Goal: Information Seeking & Learning: Learn about a topic

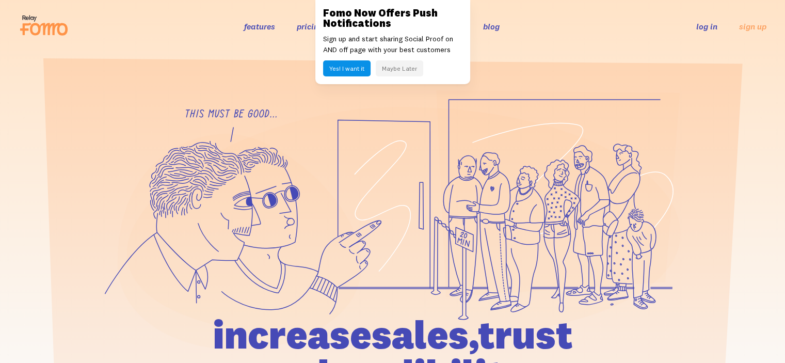
click at [405, 71] on button "Maybe Later" at bounding box center [400, 68] width 48 height 16
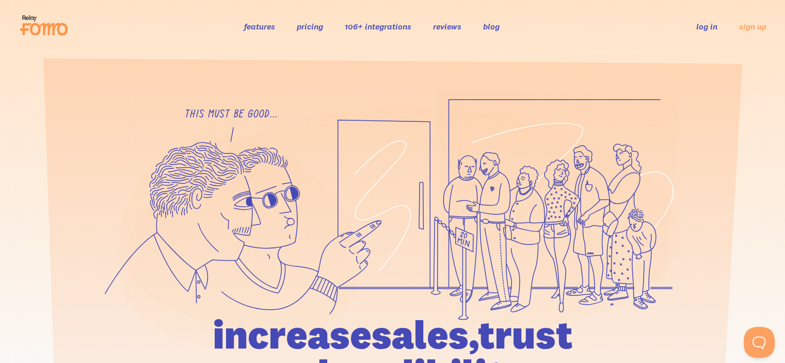
drag, startPoint x: 789, startPoint y: 15, endPoint x: 771, endPoint y: -3, distance: 25.9
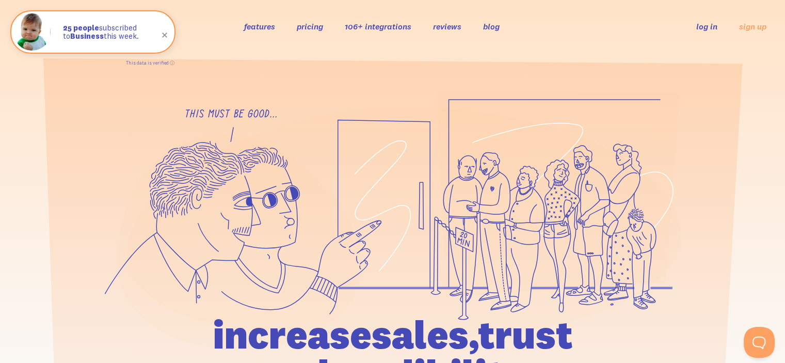
click at [254, 26] on link "features" at bounding box center [259, 26] width 31 height 10
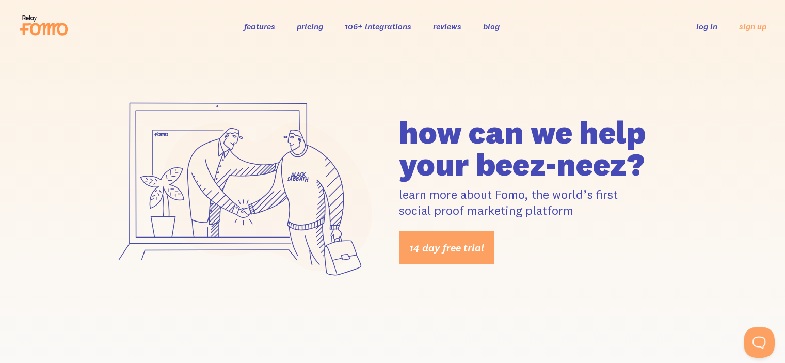
drag, startPoint x: 0, startPoint y: 0, endPoint x: 776, endPoint y: -28, distance: 776.6
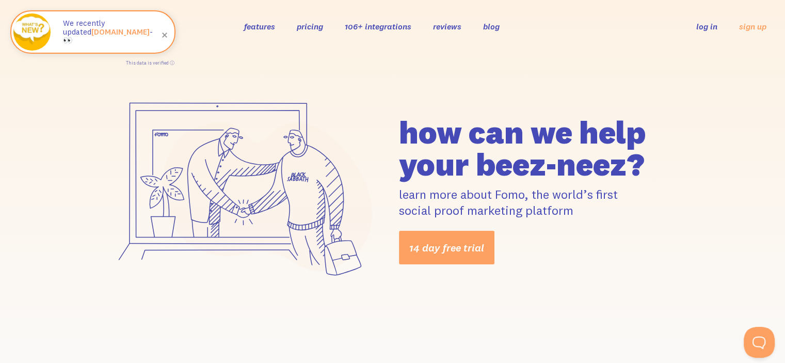
click at [308, 27] on link "pricing" at bounding box center [310, 26] width 26 height 10
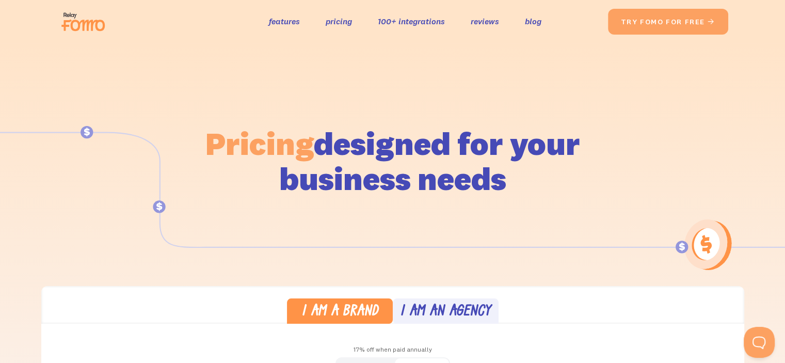
drag, startPoint x: 790, startPoint y: 66, endPoint x: 807, endPoint y: 4, distance: 64.8
click at [785, 4] on html "the original social proof app features pricing 100+ integrations reviews blog S…" at bounding box center [392, 181] width 785 height 363
click at [408, 22] on link "100+ integrations" at bounding box center [411, 21] width 67 height 15
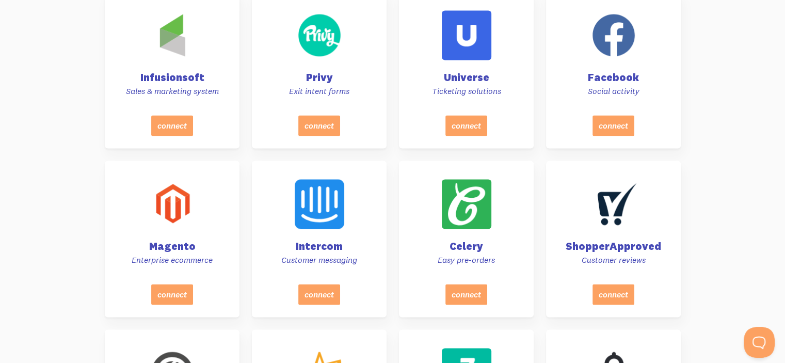
scroll to position [1665, 0]
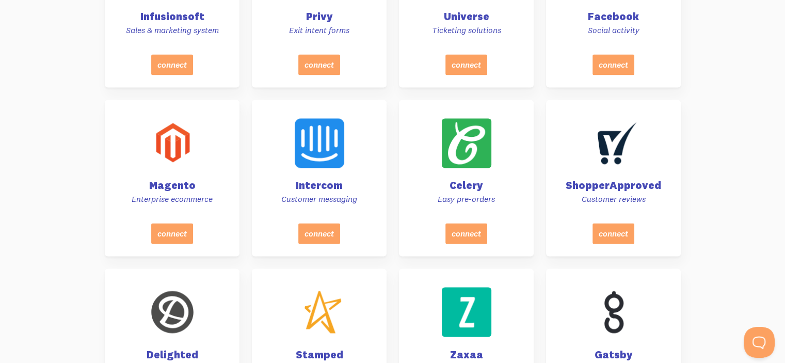
drag, startPoint x: 789, startPoint y: 23, endPoint x: 750, endPoint y: 124, distance: 108.8
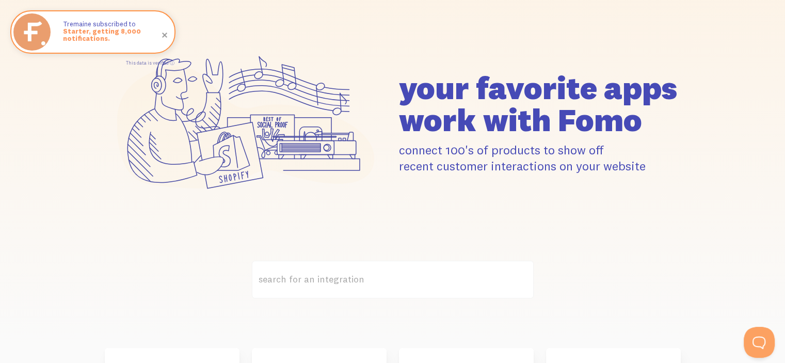
scroll to position [0, 0]
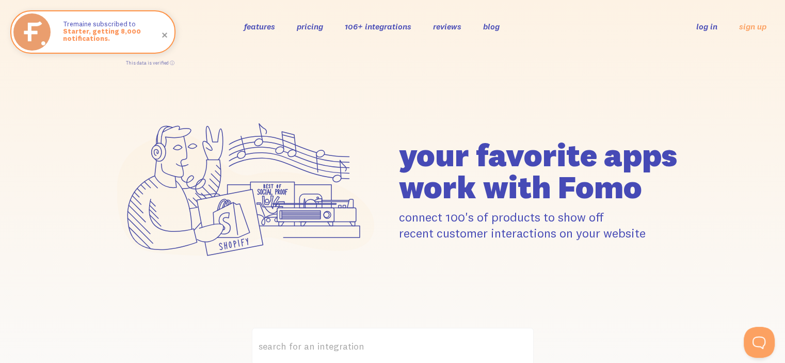
click at [106, 94] on icon at bounding box center [246, 189] width 282 height 198
